Goal: Task Accomplishment & Management: Complete application form

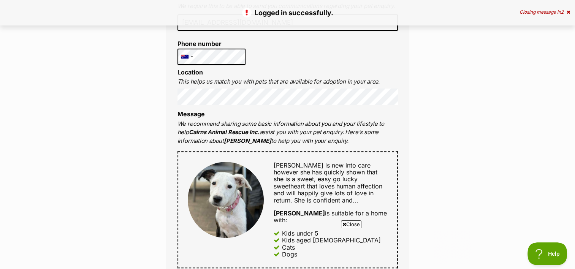
scroll to position [274, 0]
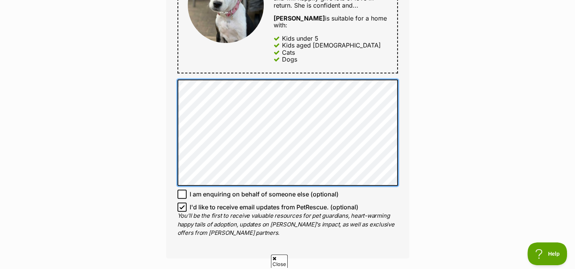
scroll to position [0, 0]
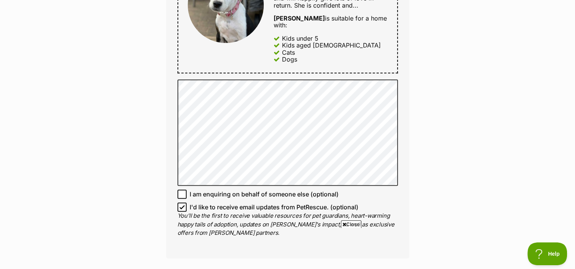
click at [446, 110] on div "Enquire about [PERSON_NAME] Want to increase your chances of a successful enqui…" at bounding box center [287, 108] width 575 height 991
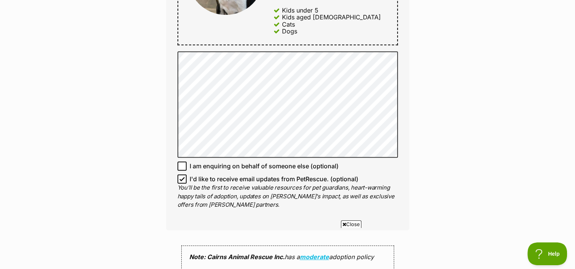
scroll to position [456, 0]
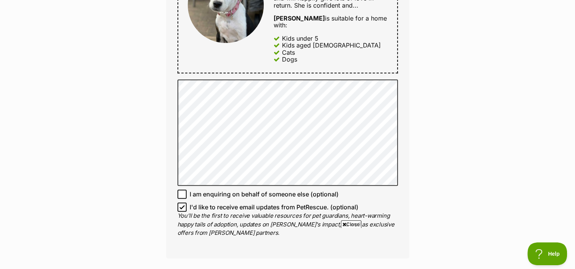
click at [560, 207] on div "Enquire about [PERSON_NAME] Want to increase your chances of a successful enqui…" at bounding box center [287, 108] width 575 height 991
click at [488, 204] on div "Enquire about [PERSON_NAME] Want to increase your chances of a successful enqui…" at bounding box center [287, 108] width 575 height 991
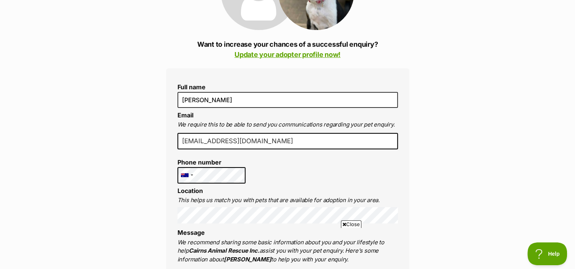
scroll to position [167, 0]
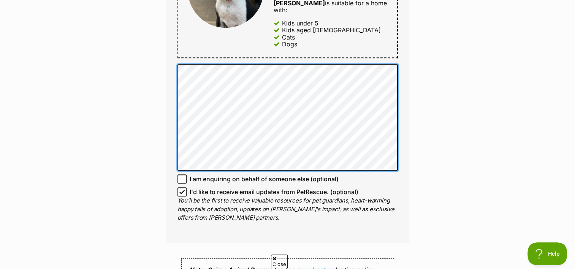
scroll to position [0, 0]
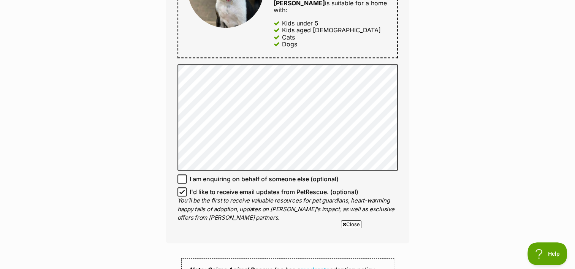
click at [470, 102] on div "Enquire about [PERSON_NAME] Want to increase your chances of a successful enqui…" at bounding box center [287, 93] width 575 height 991
